Goal: Information Seeking & Learning: Learn about a topic

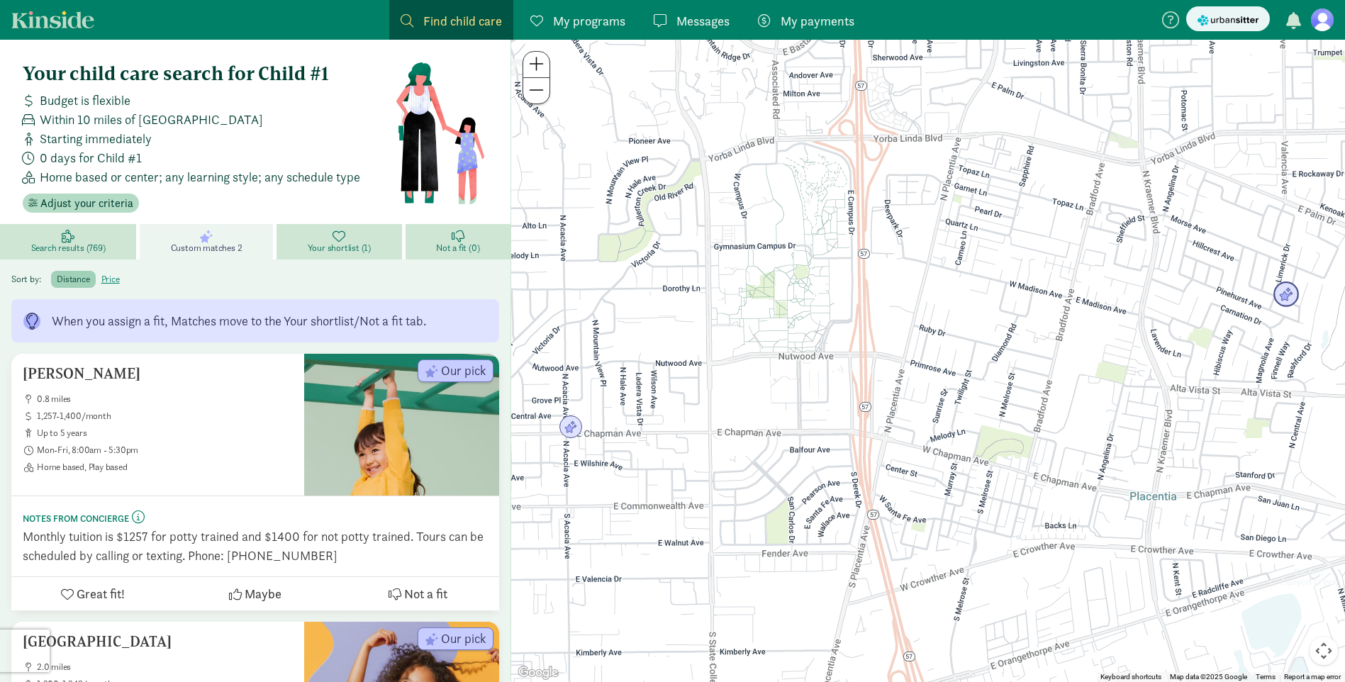
click at [1283, 294] on img "Click to see details" at bounding box center [1285, 294] width 27 height 27
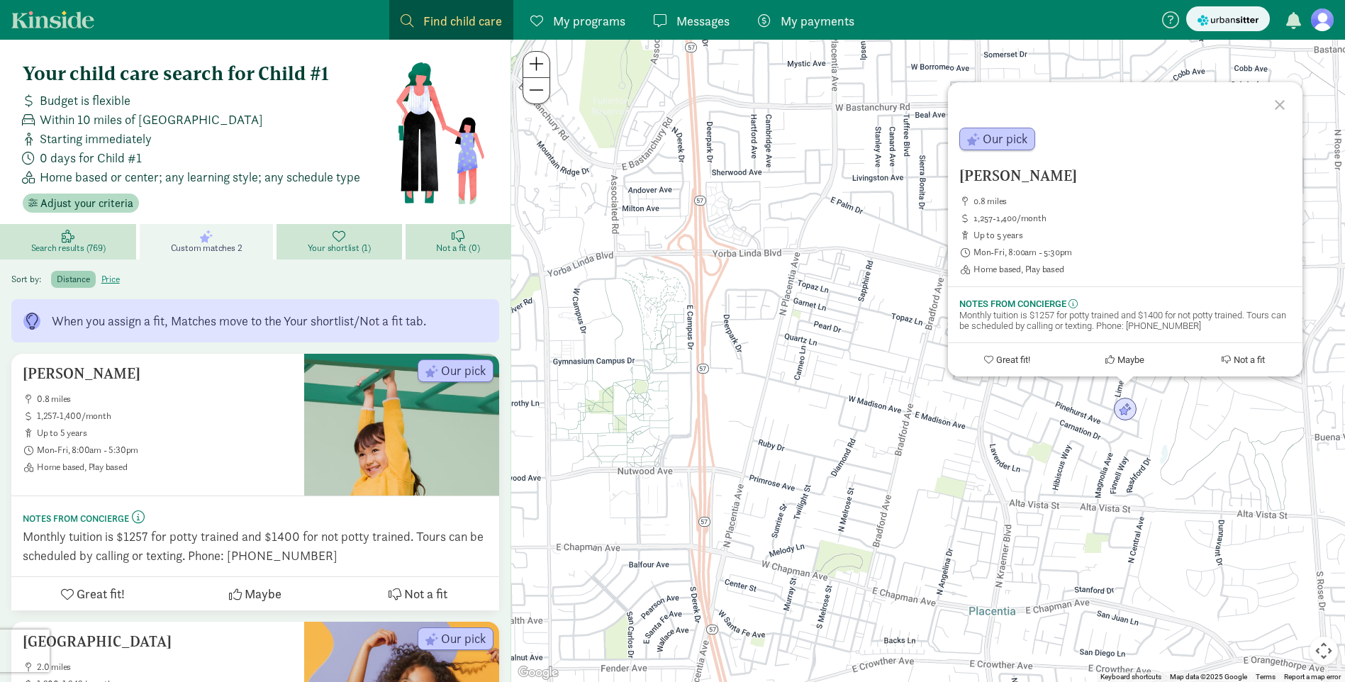
click at [814, 223] on div "[PERSON_NAME] 0.8 miles 1,257-1,400/month up to 5 years Mon-Fri, 8:00am - 5:30p…" at bounding box center [928, 361] width 834 height 642
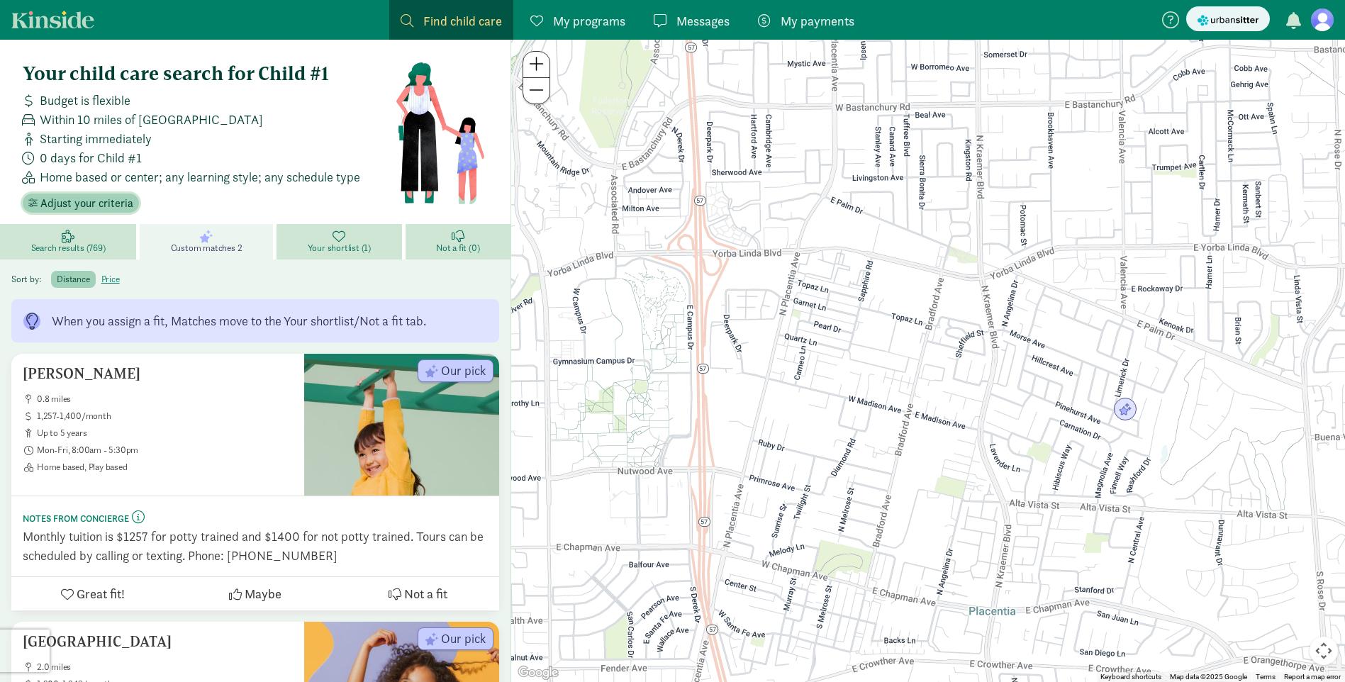
click at [92, 196] on span "Adjust your criteria" at bounding box center [86, 203] width 93 height 17
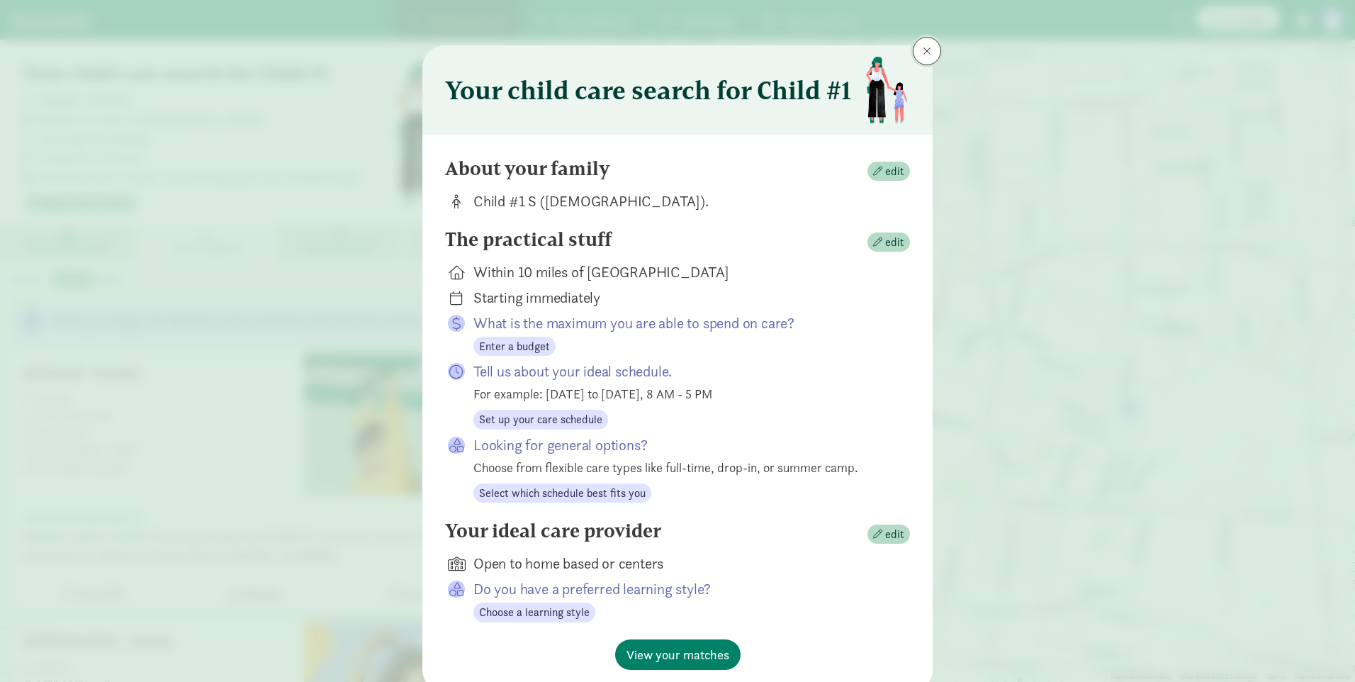
click at [923, 47] on span at bounding box center [927, 50] width 9 height 11
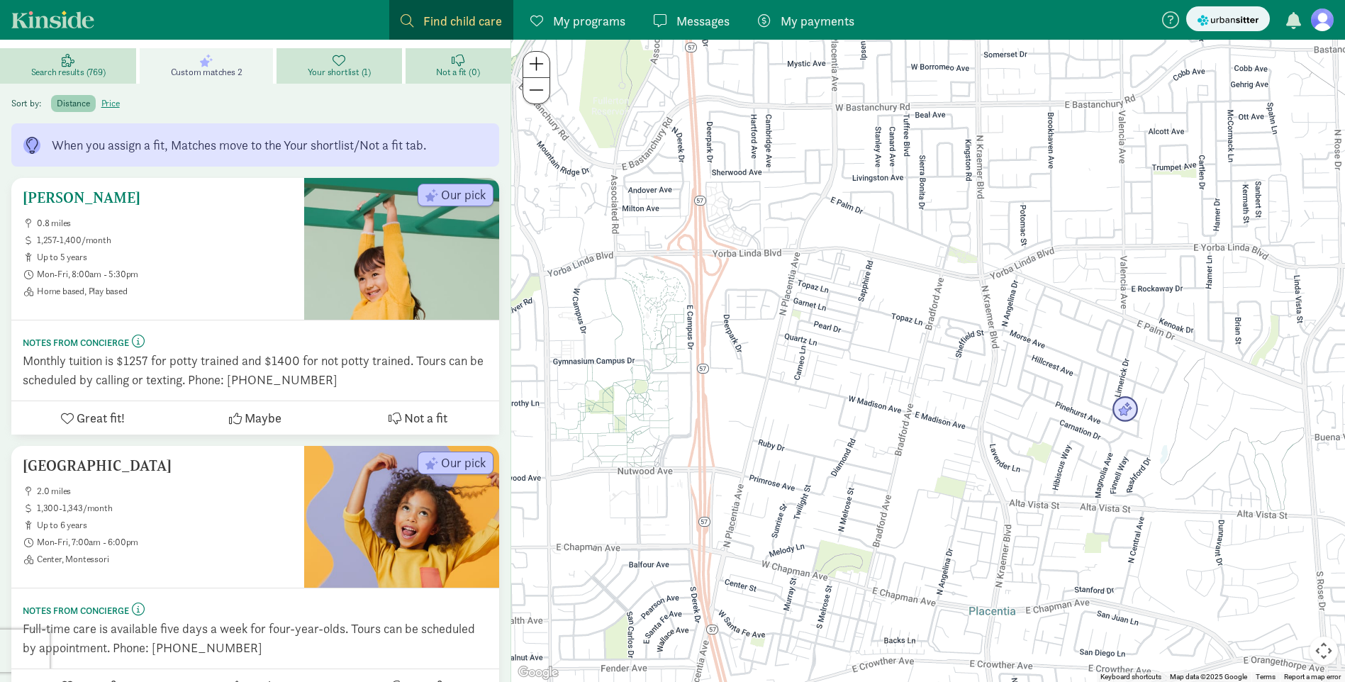
scroll to position [208, 0]
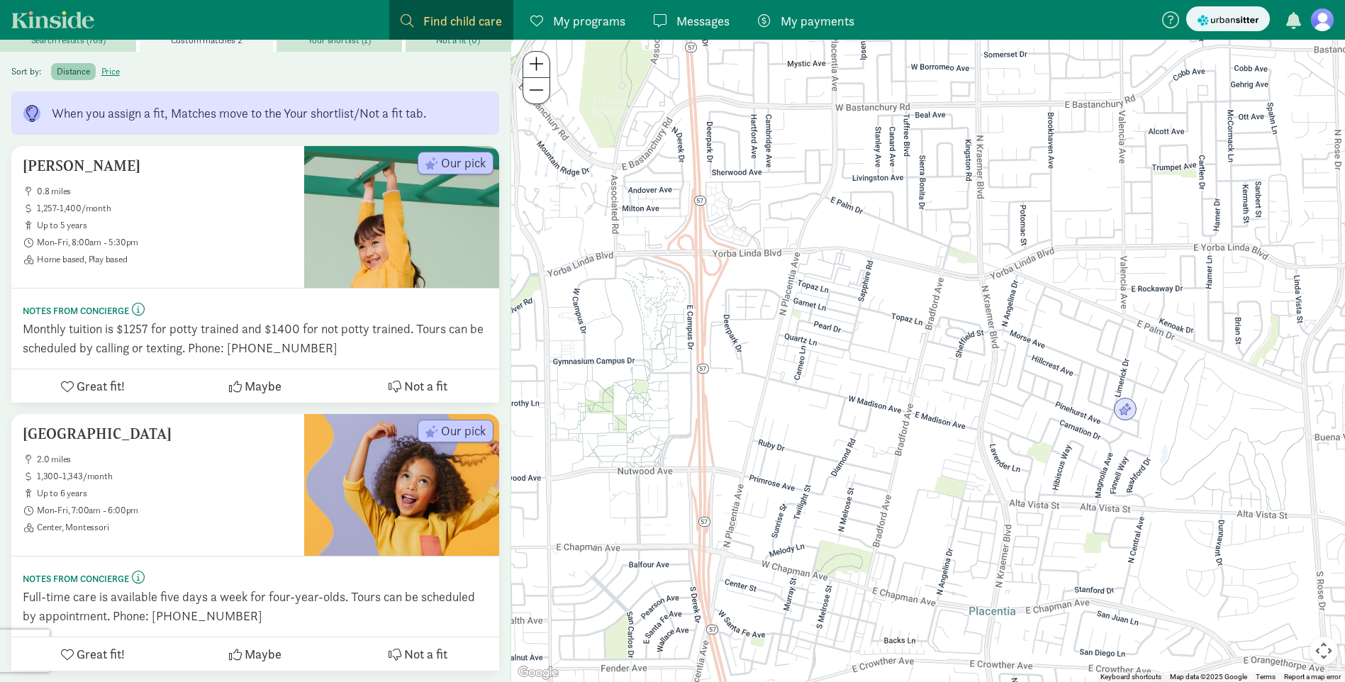
click at [545, 21] on div "My programs Programs" at bounding box center [577, 20] width 95 height 19
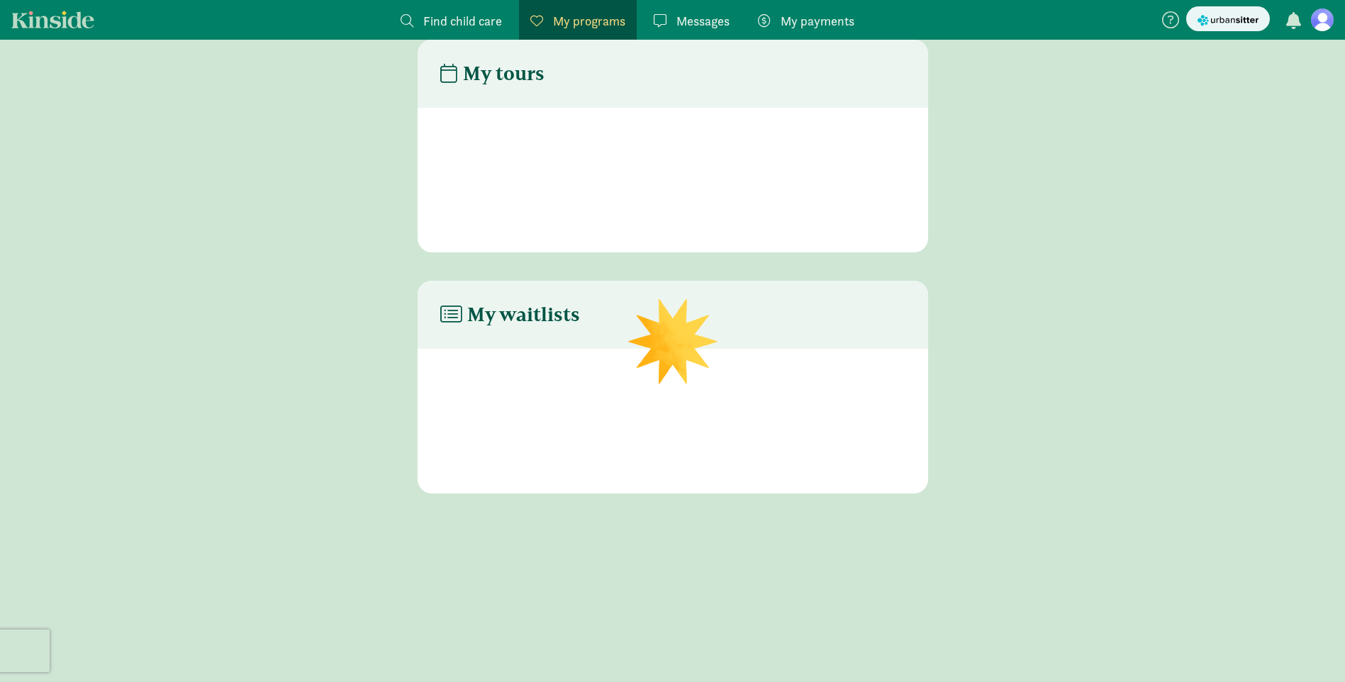
scroll to position [28, 0]
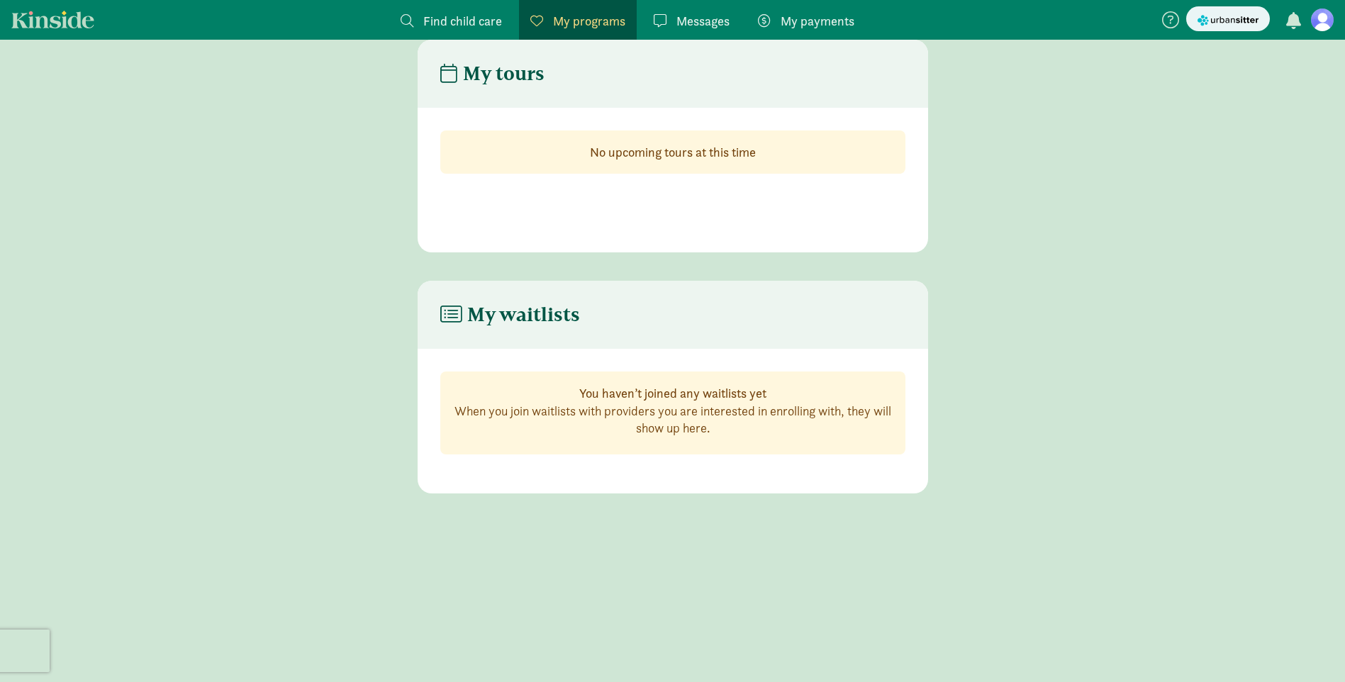
click at [461, 10] on link "Find child care Find" at bounding box center [451, 20] width 124 height 40
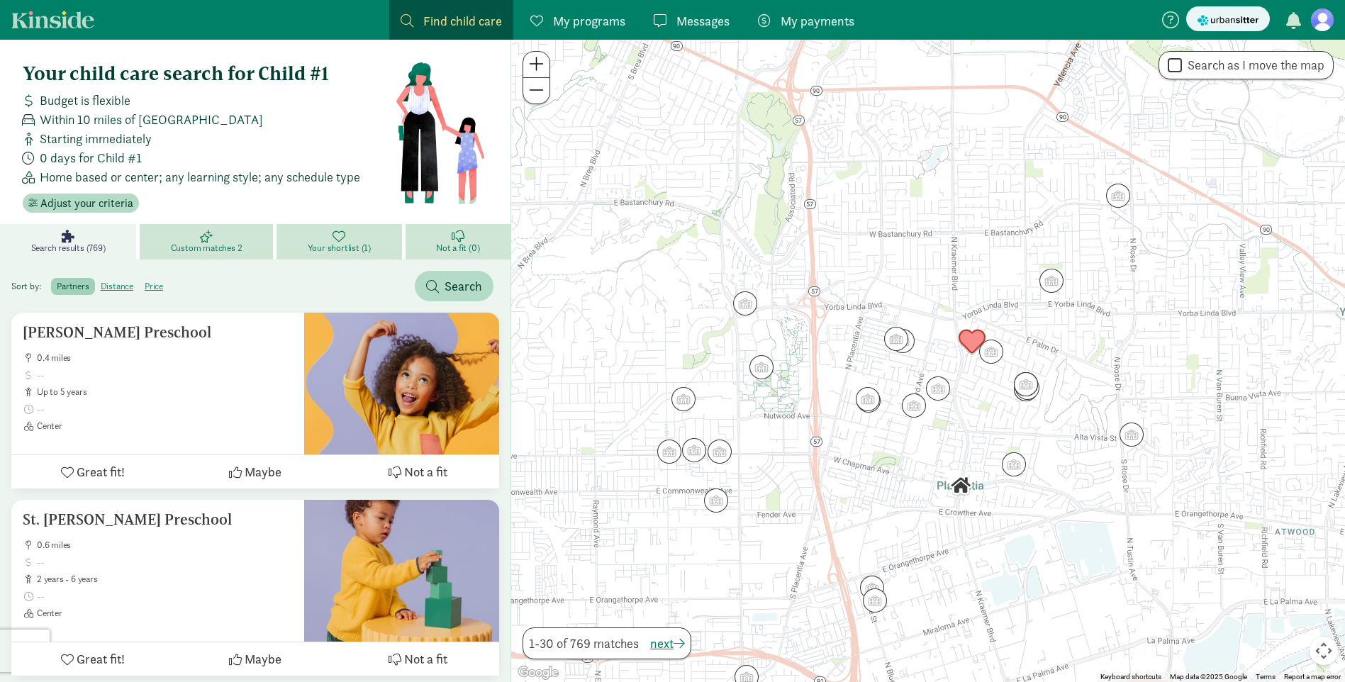
click at [971, 345] on img "Click to see details" at bounding box center [971, 341] width 27 height 27
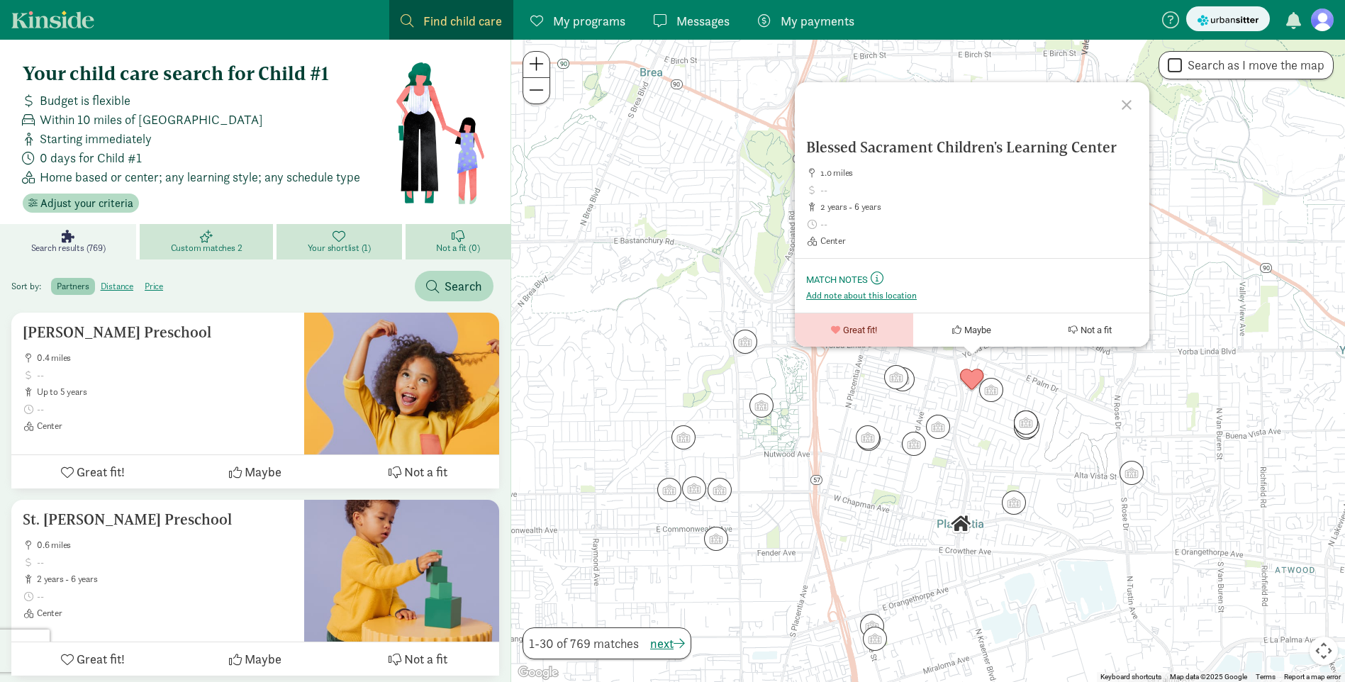
click at [817, 24] on span "My payments" at bounding box center [817, 20] width 74 height 19
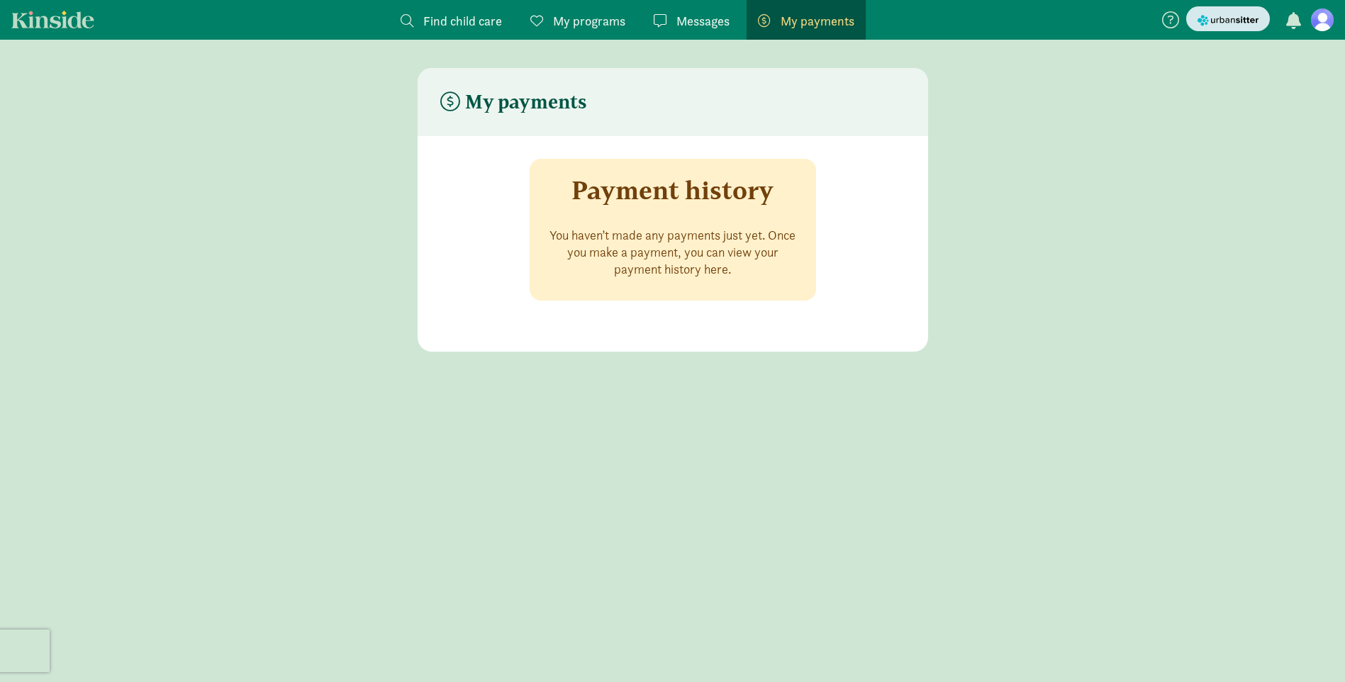
click at [1199, 16] on img "submit" at bounding box center [1227, 20] width 61 height 15
